Goal: Transaction & Acquisition: Purchase product/service

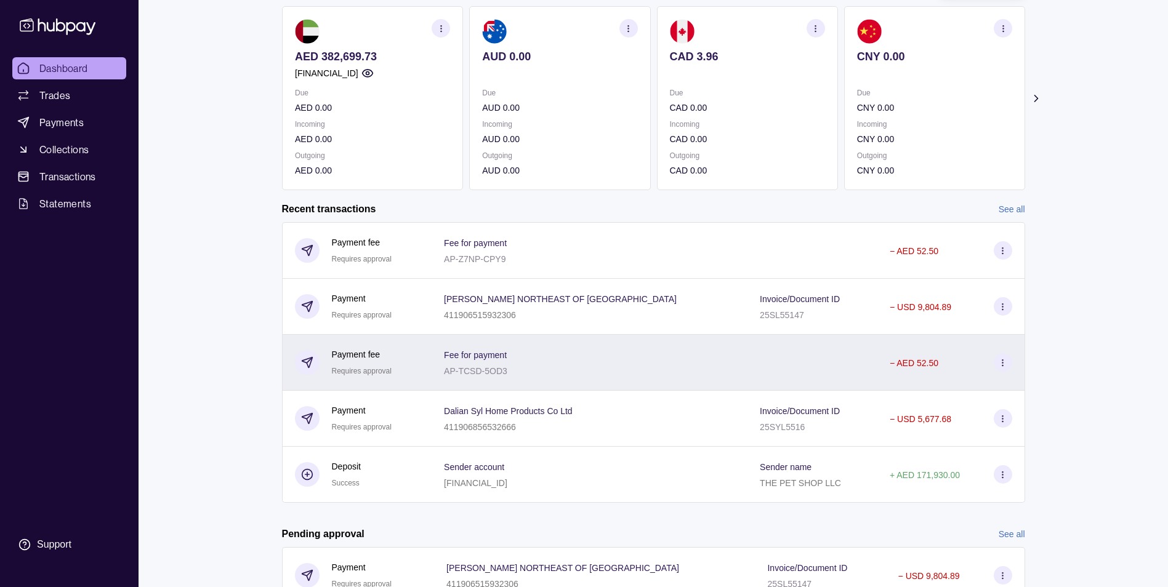
scroll to position [123, 0]
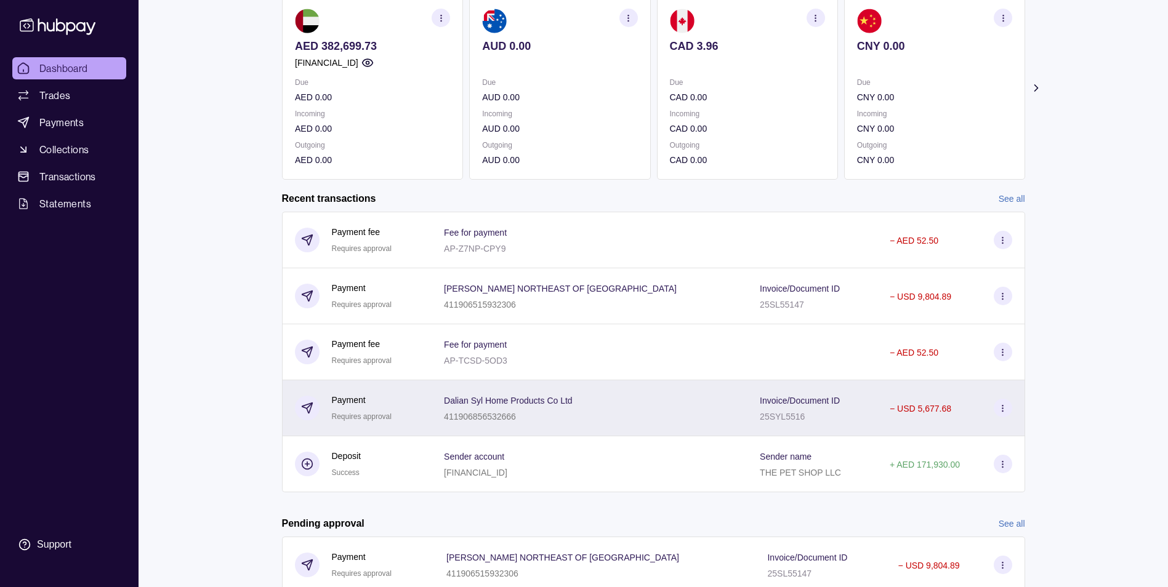
click at [1000, 407] on icon at bounding box center [1002, 408] width 9 height 9
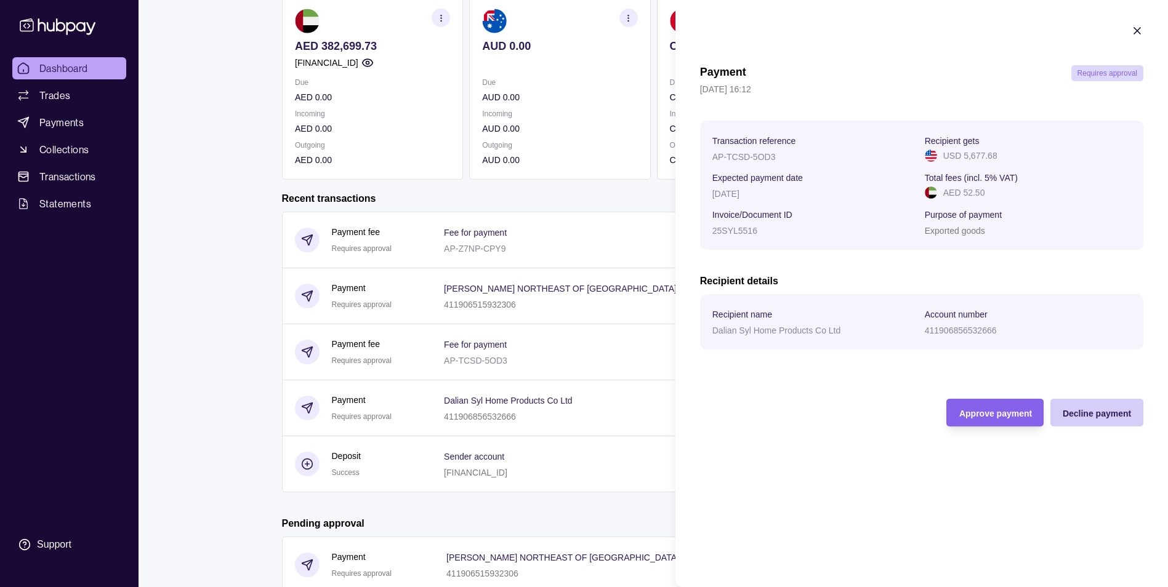
click at [1108, 414] on span "Decline payment" at bounding box center [1096, 414] width 68 height 10
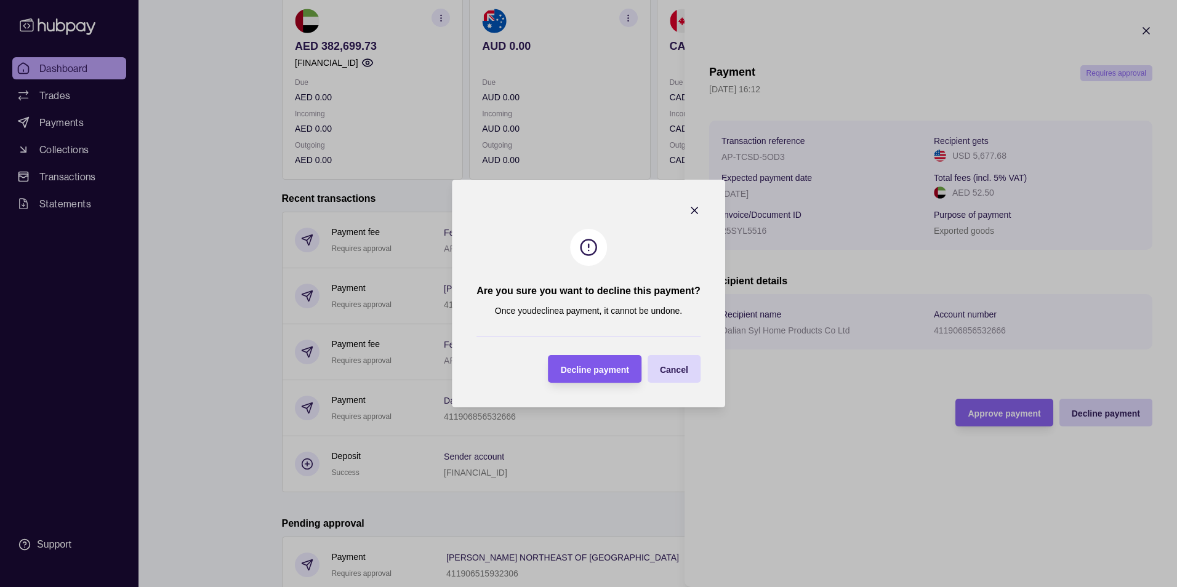
click at [583, 370] on span "Decline payment" at bounding box center [595, 370] width 68 height 10
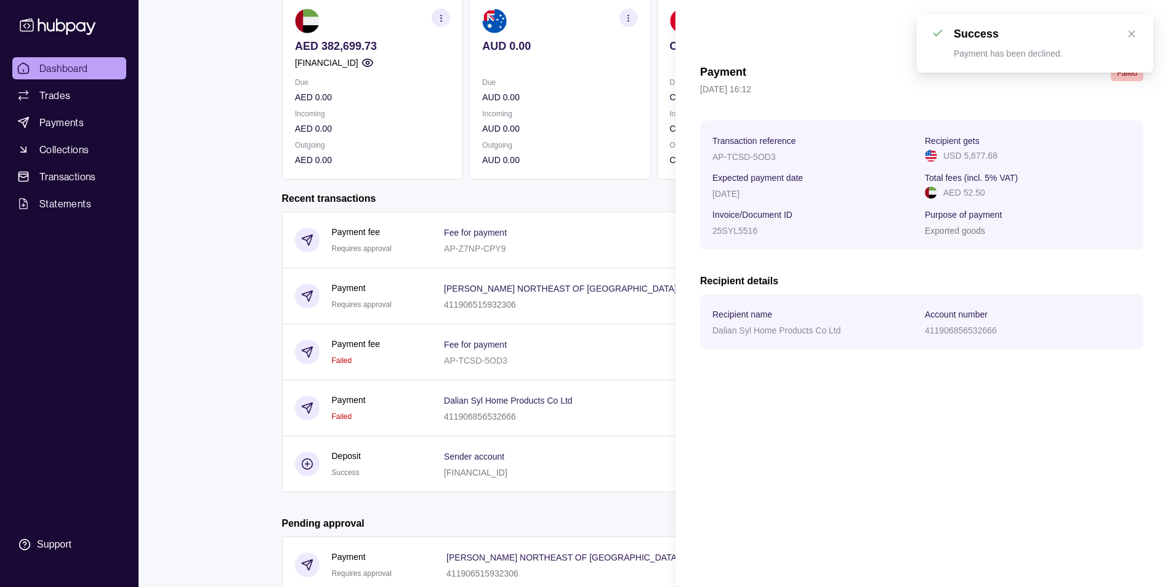
click at [226, 236] on html "Dashboard Trades Payments Collections Transactions Statements Support S Hello, …" at bounding box center [584, 255] width 1168 height 756
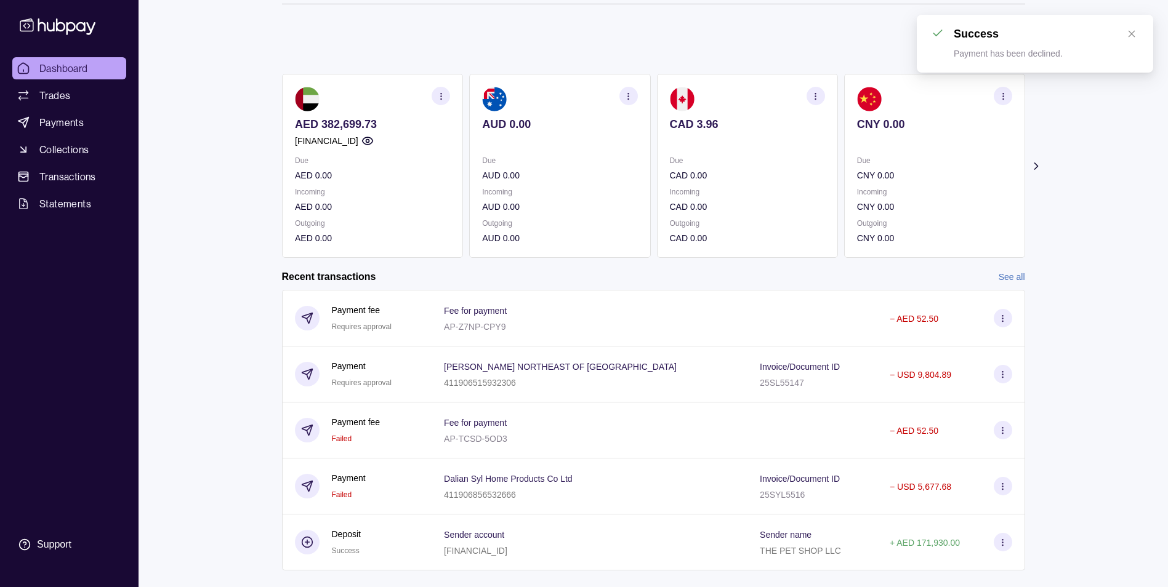
scroll to position [0, 0]
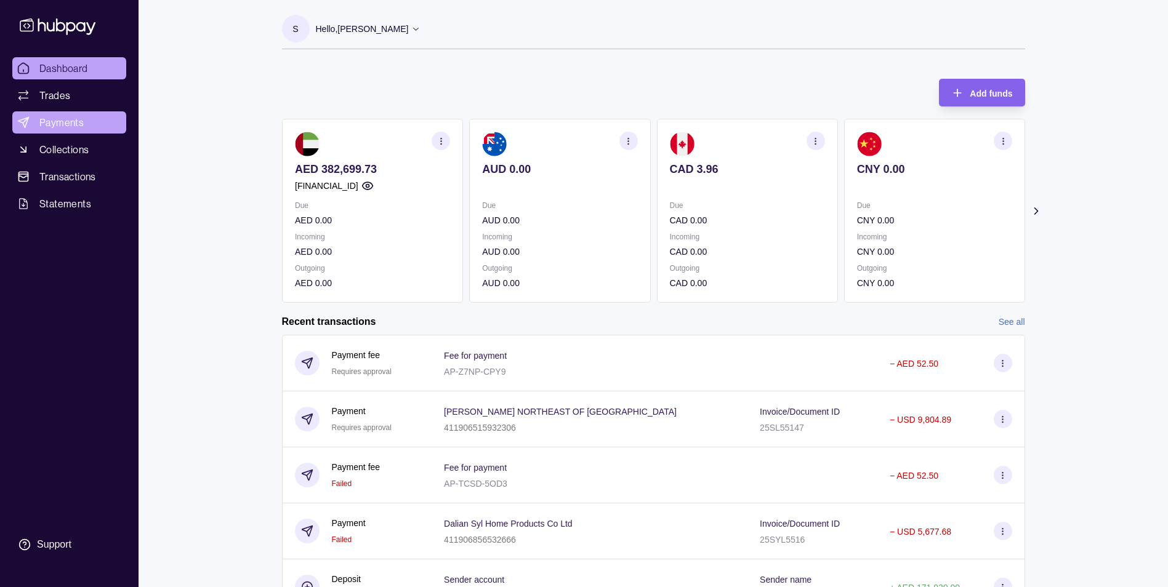
click at [77, 121] on span "Payments" at bounding box center [61, 122] width 44 height 15
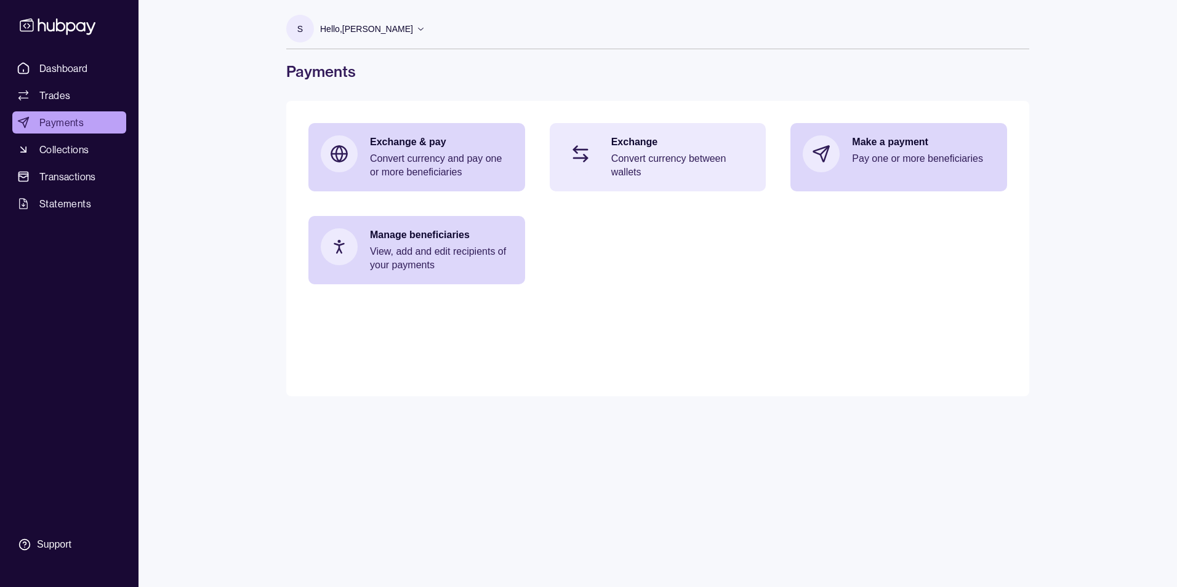
click at [628, 131] on div "Exchange Convert currency between wallets" at bounding box center [658, 157] width 217 height 68
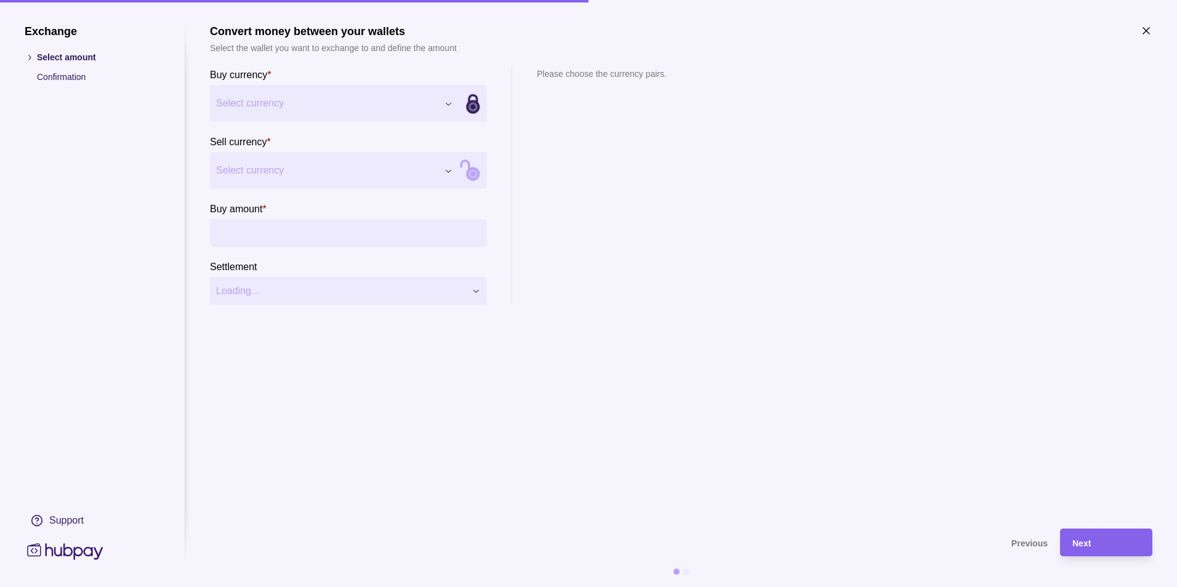
click at [321, 587] on div "Exchange Select amount Confirmation Support Convert money between your wallets …" at bounding box center [588, 587] width 1177 height 0
click at [322, 587] on div "Exchange Select amount Confirmation Support Convert money between your wallets …" at bounding box center [588, 587] width 1177 height 0
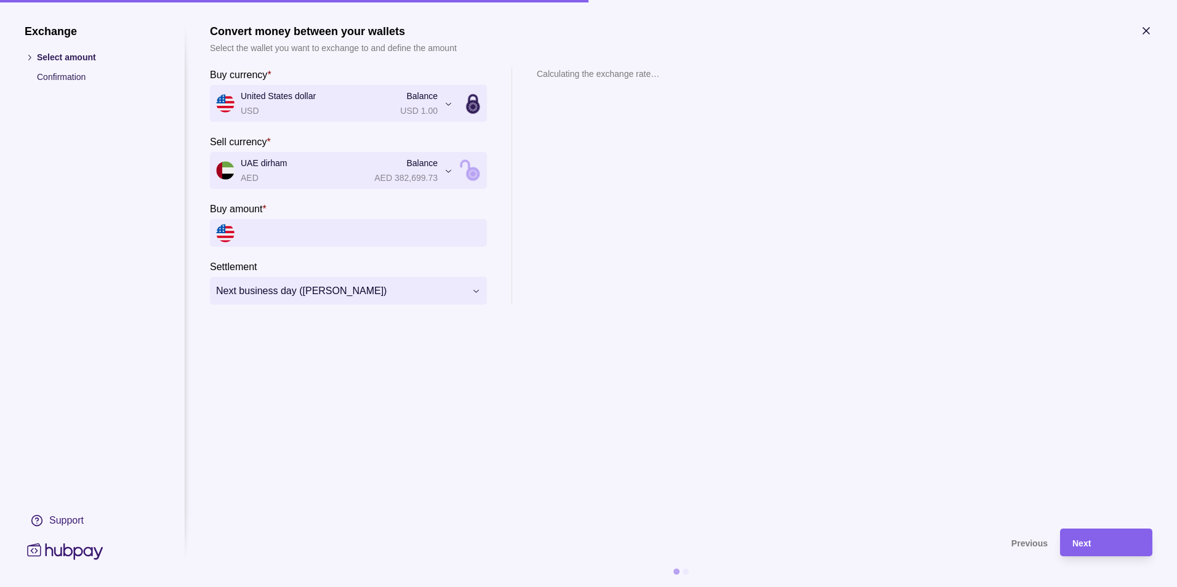
click at [281, 239] on input "Buy amount *" at bounding box center [361, 233] width 240 height 28
paste input "*********"
type input "*********"
click at [1141, 551] on section "Next" at bounding box center [1106, 543] width 92 height 28
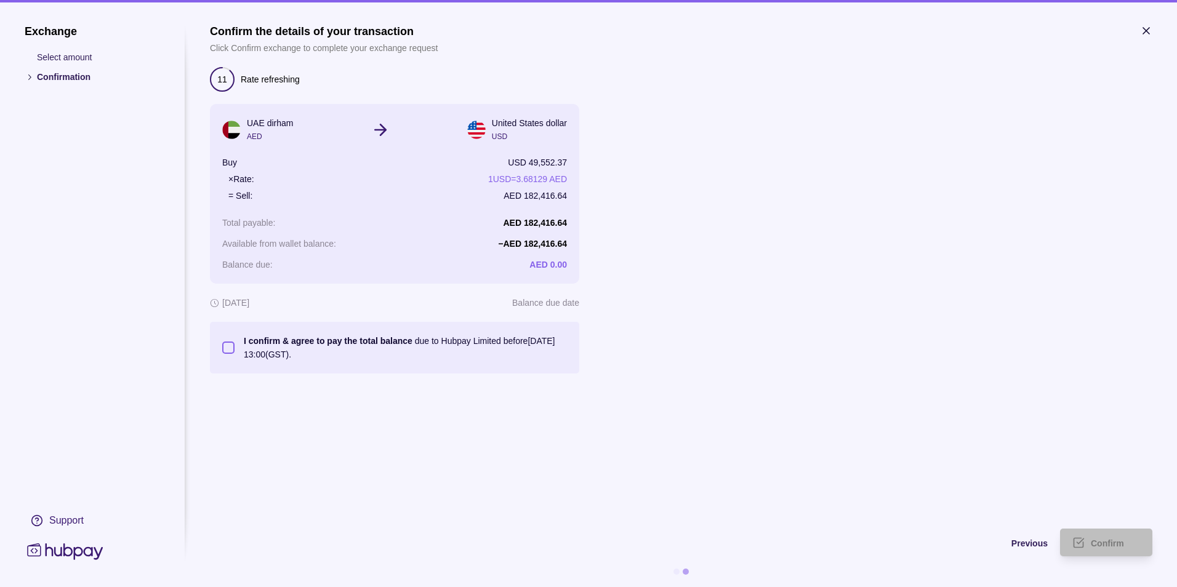
click at [226, 349] on button "I confirm & agree to pay the total balance due to Hubpay Limited before [DATE] …" at bounding box center [228, 348] width 12 height 12
click at [1094, 541] on span "Confirm" at bounding box center [1107, 544] width 33 height 10
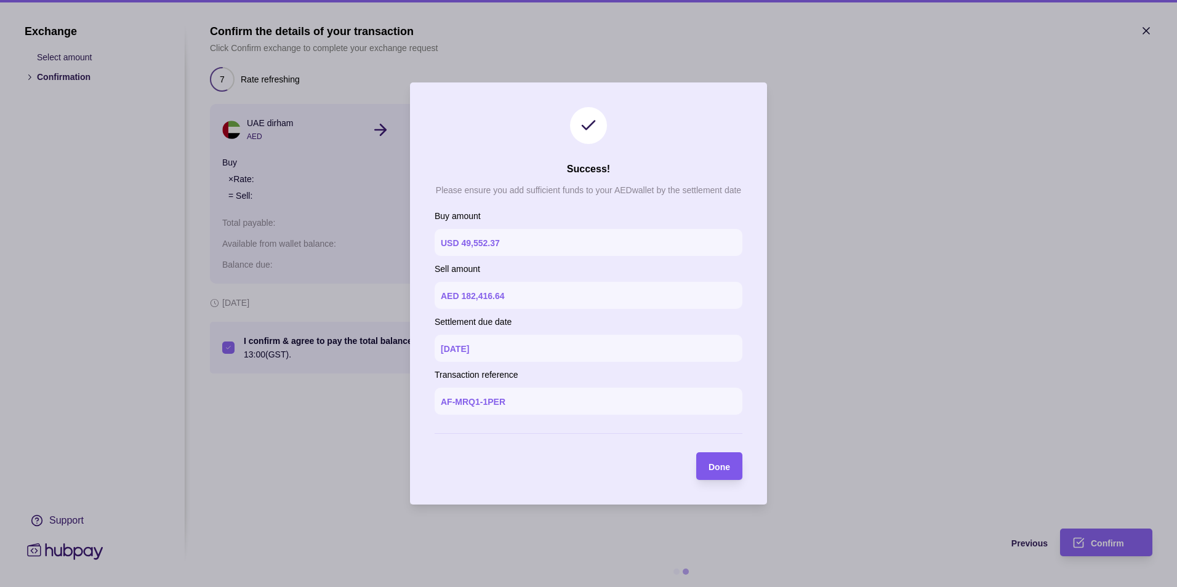
click at [706, 471] on div "Done" at bounding box center [710, 466] width 40 height 28
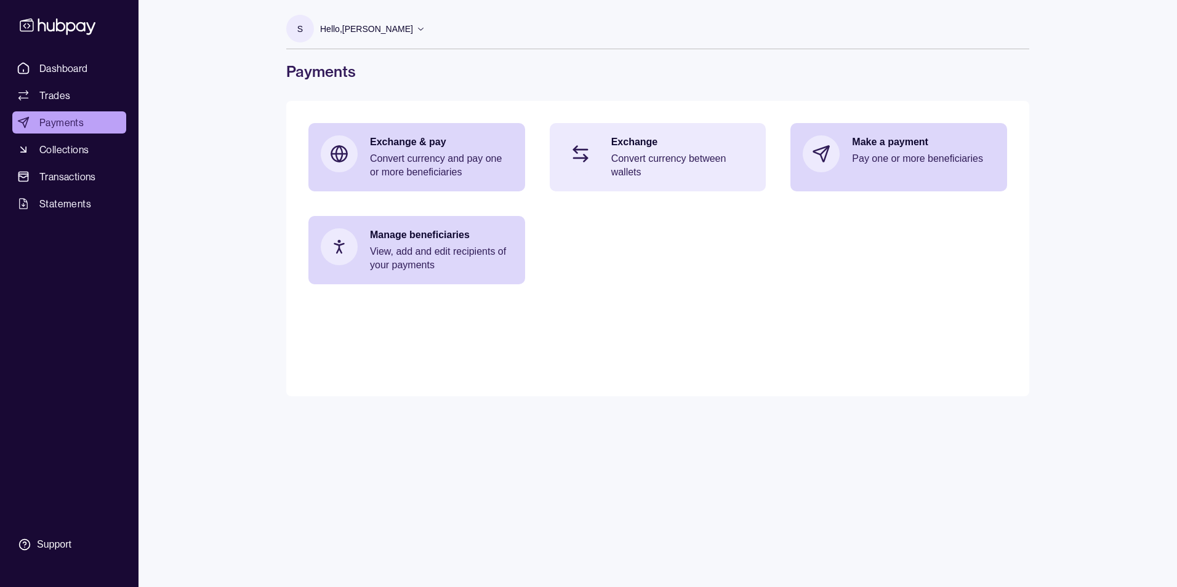
click at [685, 159] on p "Convert currency between wallets" at bounding box center [682, 165] width 143 height 27
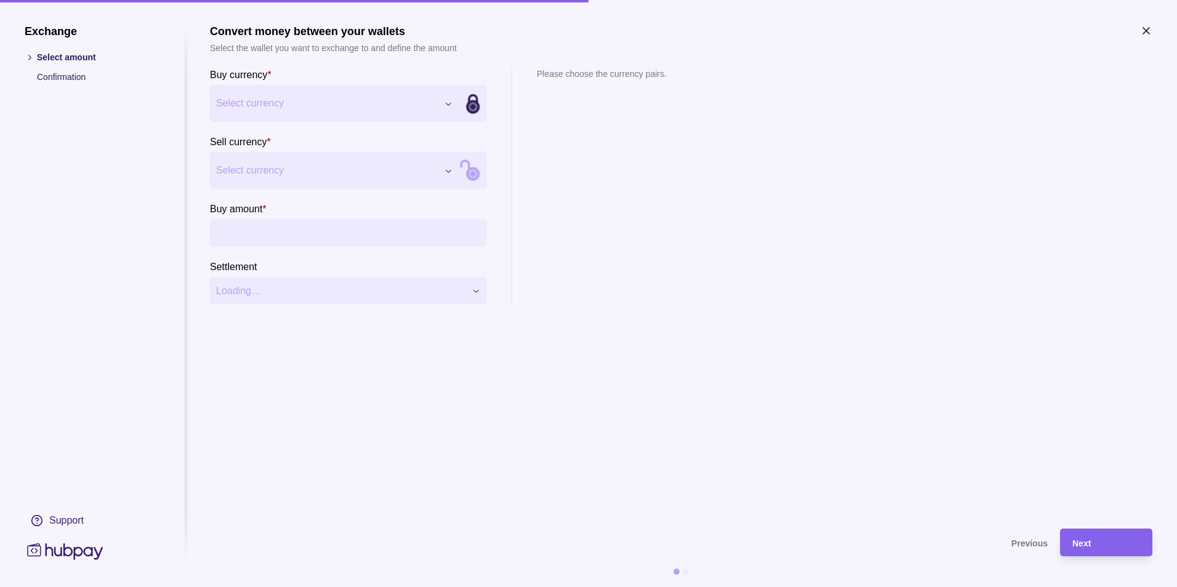
click at [255, 587] on div "Exchange Select amount Confirmation Support Convert money between your wallets …" at bounding box center [588, 587] width 1177 height 0
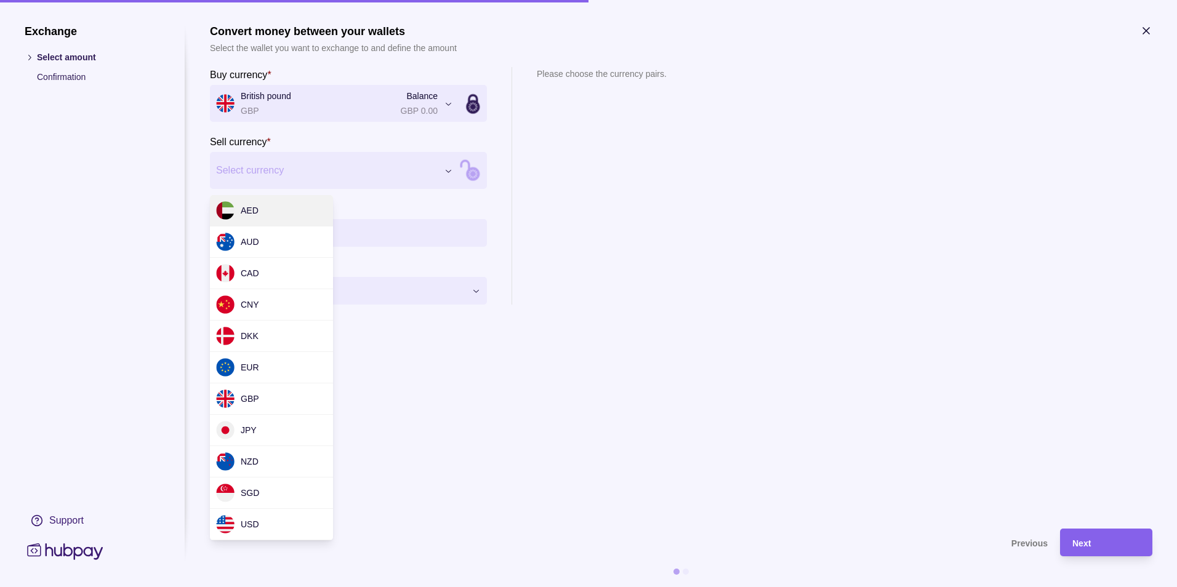
click at [282, 587] on div "Exchange Select amount Confirmation Support Convert money between your wallets …" at bounding box center [588, 587] width 1177 height 0
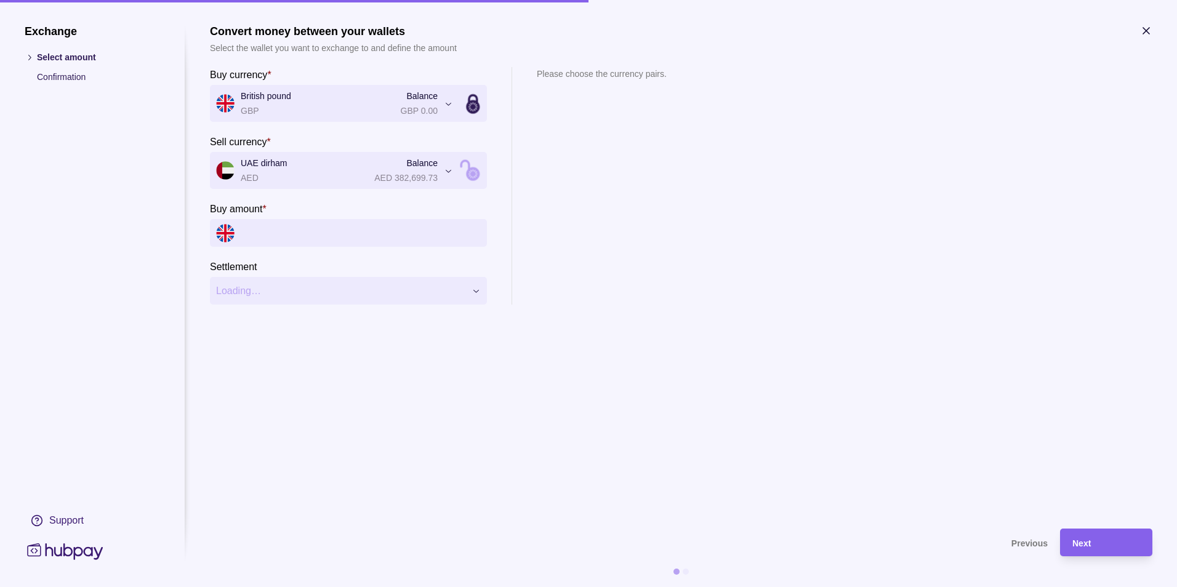
click at [303, 239] on input "Buy amount *" at bounding box center [361, 233] width 240 height 28
paste input "*********"
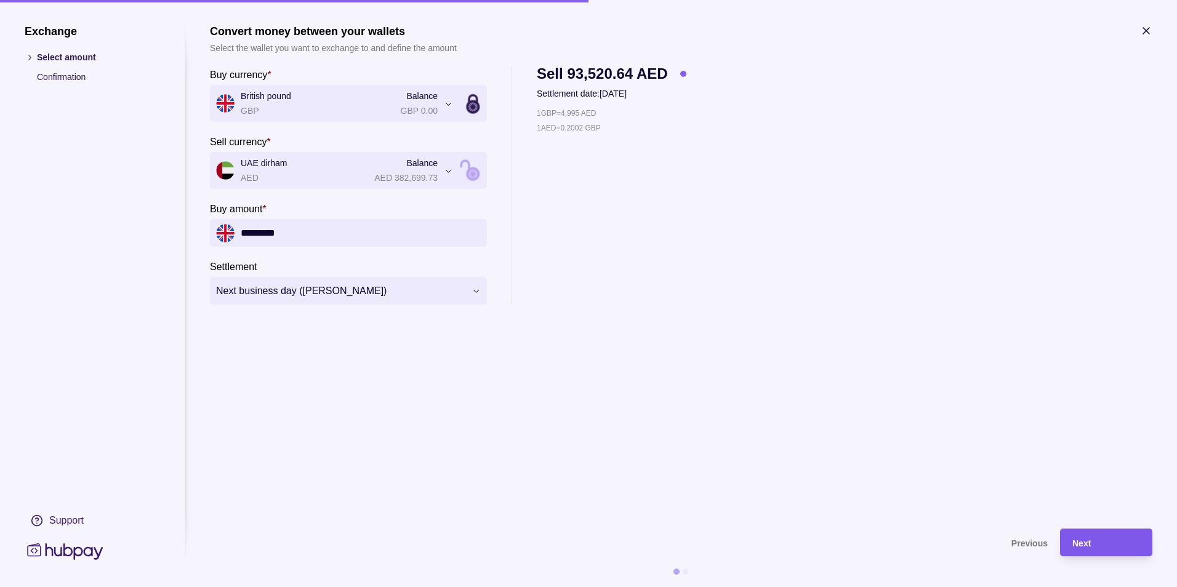
type input "*********"
click at [1091, 537] on div "Next" at bounding box center [1106, 542] width 68 height 15
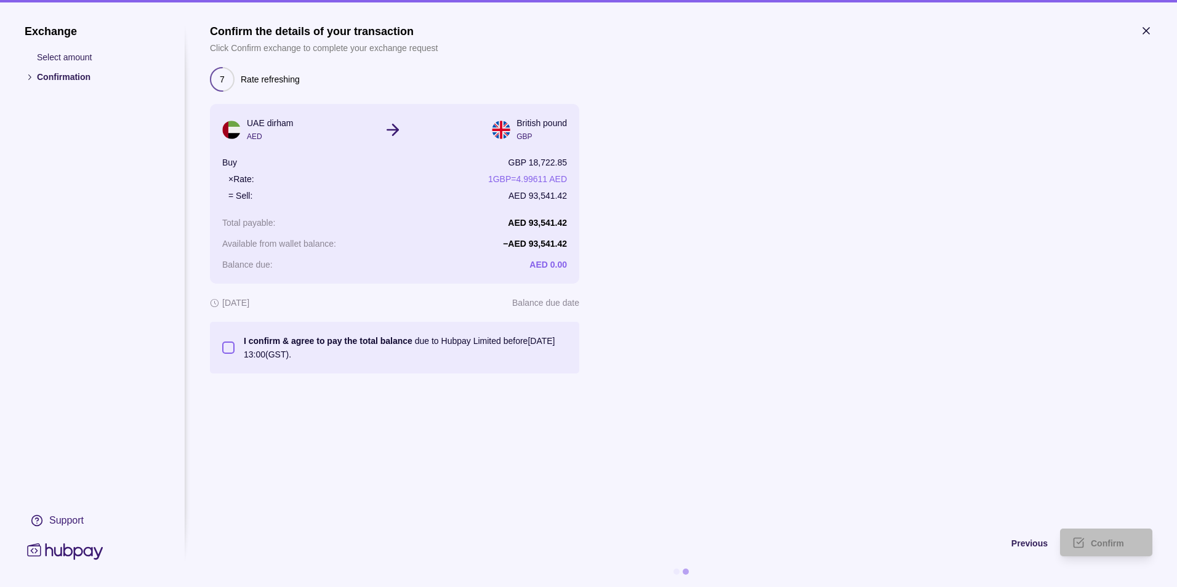
click at [219, 348] on section "I confirm & agree to pay the total balance due to Hubpay Limited before [DATE] …" at bounding box center [394, 348] width 369 height 52
click at [227, 352] on button "I confirm & agree to pay the total balance due to Hubpay Limited before [DATE] …" at bounding box center [228, 348] width 12 height 12
drag, startPoint x: 1118, startPoint y: 539, endPoint x: 639, endPoint y: 245, distance: 562.2
click at [639, 245] on section "Confirm the details of your transaction Click Confirm exchange to complete your…" at bounding box center [681, 306] width 942 height 563
click at [233, 348] on button "I confirm & agree to pay the total balance due to Hubpay Limited before [DATE] …" at bounding box center [228, 348] width 12 height 12
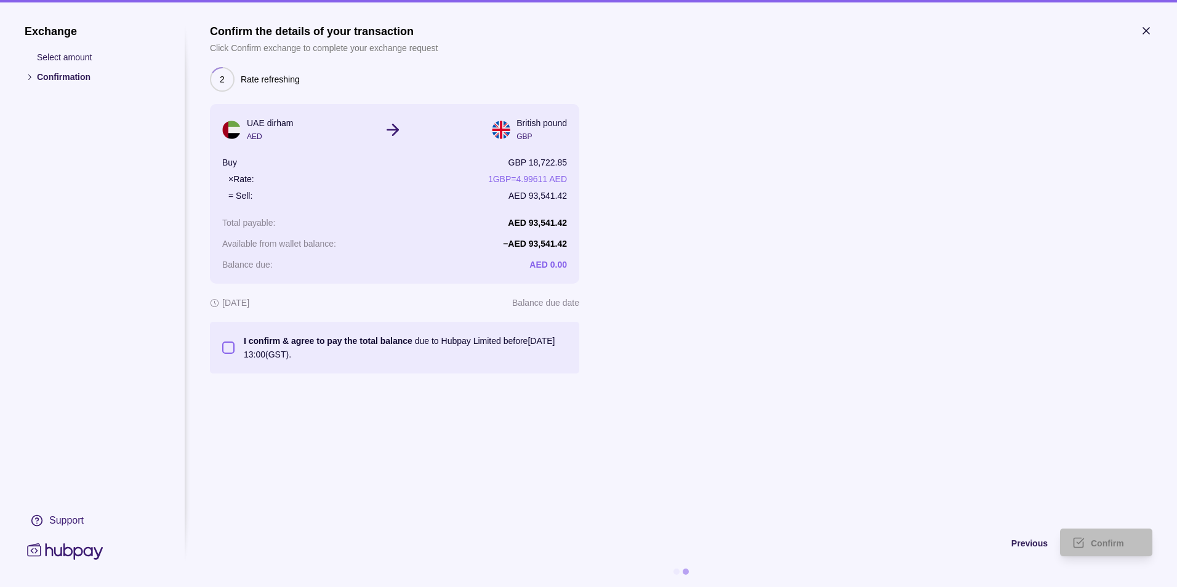
click at [716, 431] on section "Confirm the details of your transaction Click Confirm exchange to complete your…" at bounding box center [681, 271] width 942 height 492
click at [1041, 544] on span "Previous" at bounding box center [1029, 544] width 36 height 10
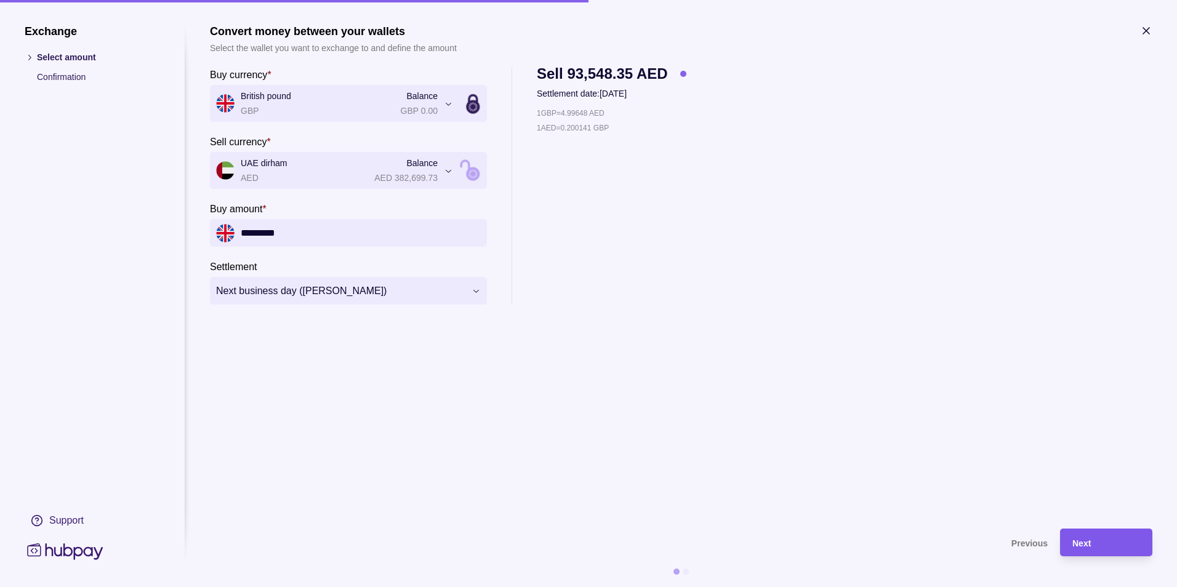
click at [1119, 548] on div "Next" at bounding box center [1106, 542] width 68 height 15
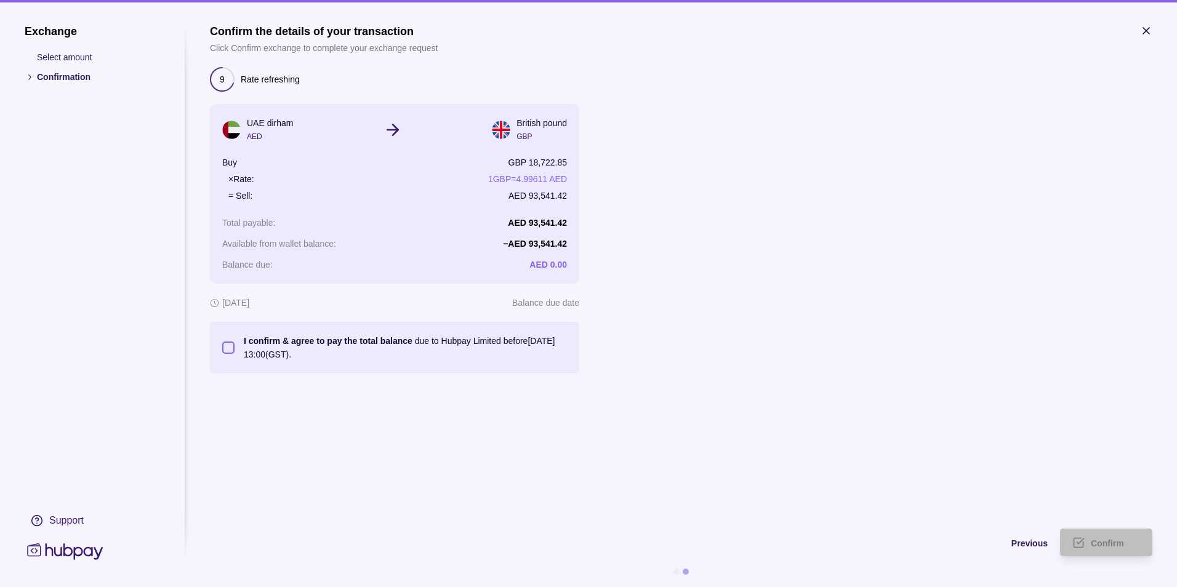
click at [232, 345] on button "I confirm & agree to pay the total balance due to Hubpay Limited before [DATE] …" at bounding box center [228, 348] width 12 height 12
click at [1125, 542] on div "Confirm" at bounding box center [1115, 542] width 49 height 15
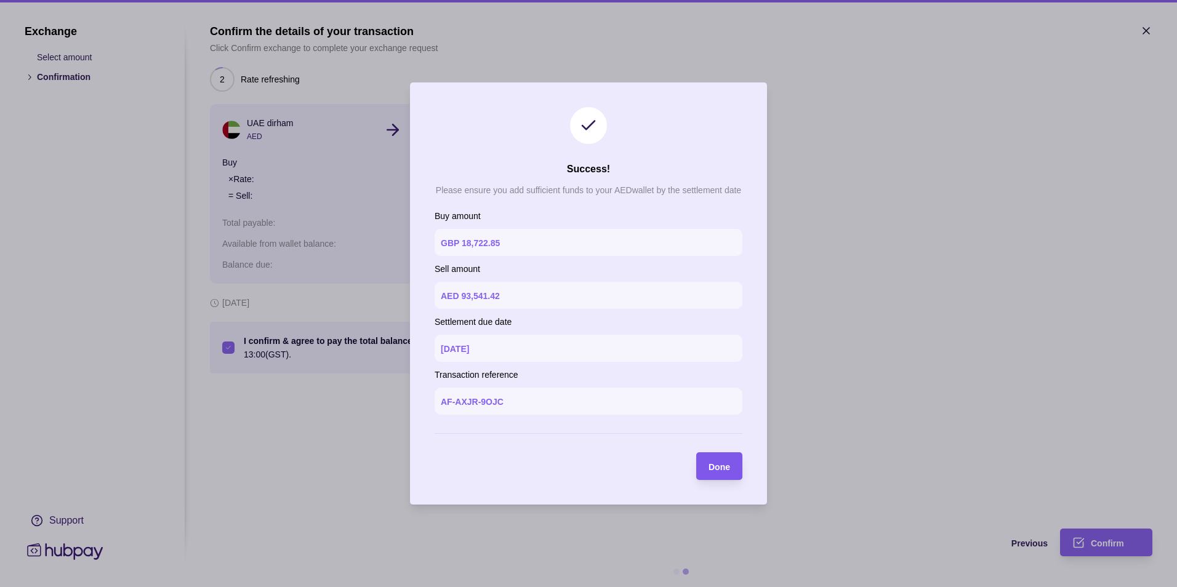
click at [706, 471] on div "Done" at bounding box center [710, 466] width 40 height 28
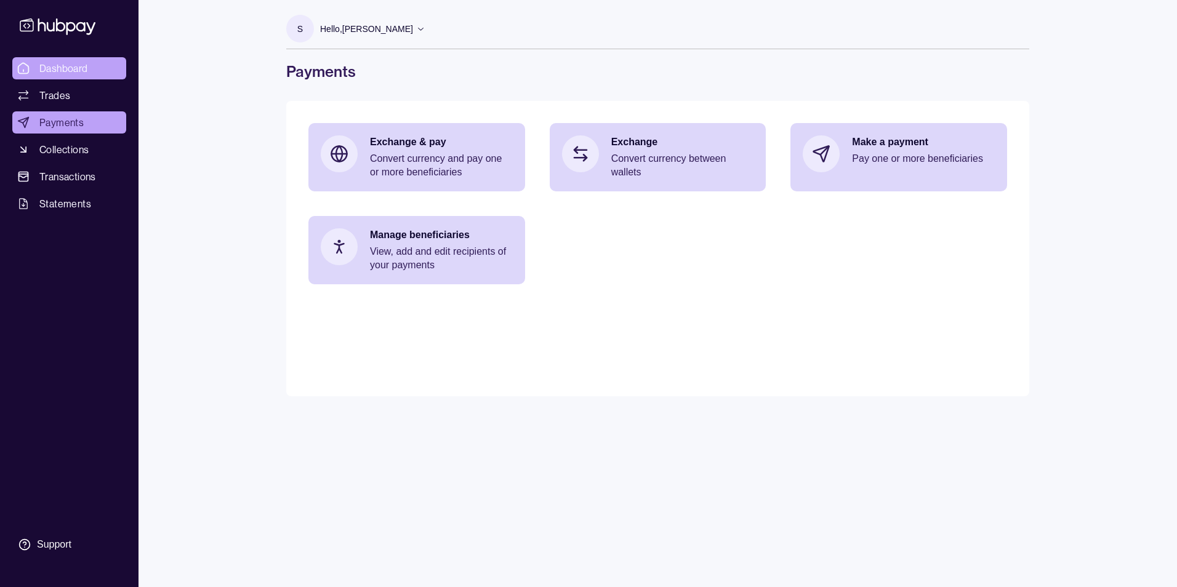
click at [86, 67] on span "Dashboard" at bounding box center [63, 68] width 49 height 15
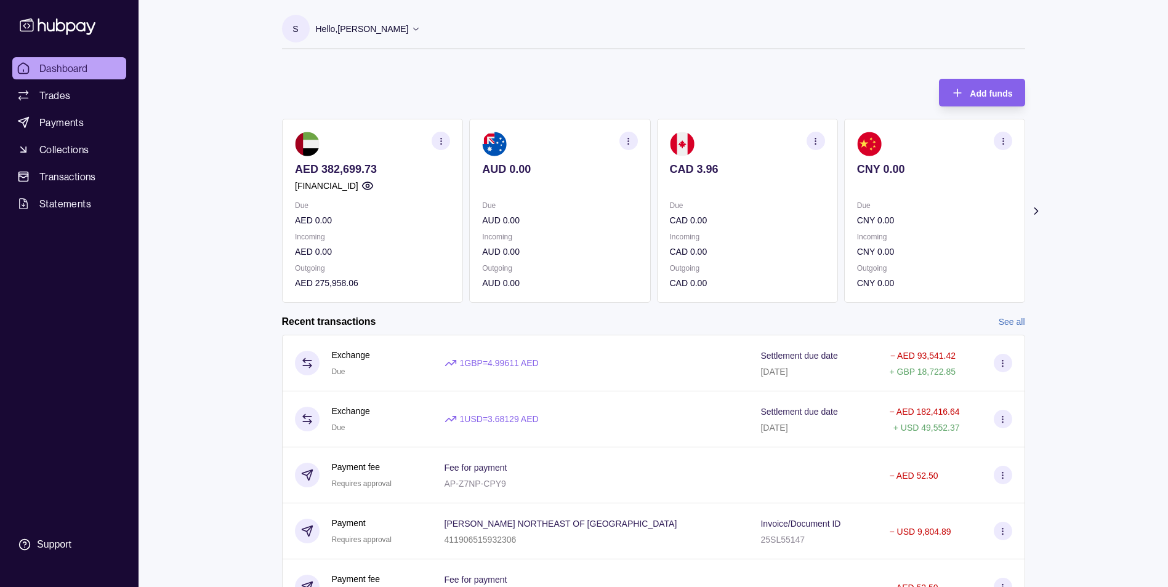
click at [1036, 210] on icon at bounding box center [1035, 211] width 3 height 6
click at [1097, 267] on div "Dashboard Trades Payments Collections Transactions Statements Support S Hello, …" at bounding box center [584, 378] width 1168 height 756
